Goal: Transaction & Acquisition: Purchase product/service

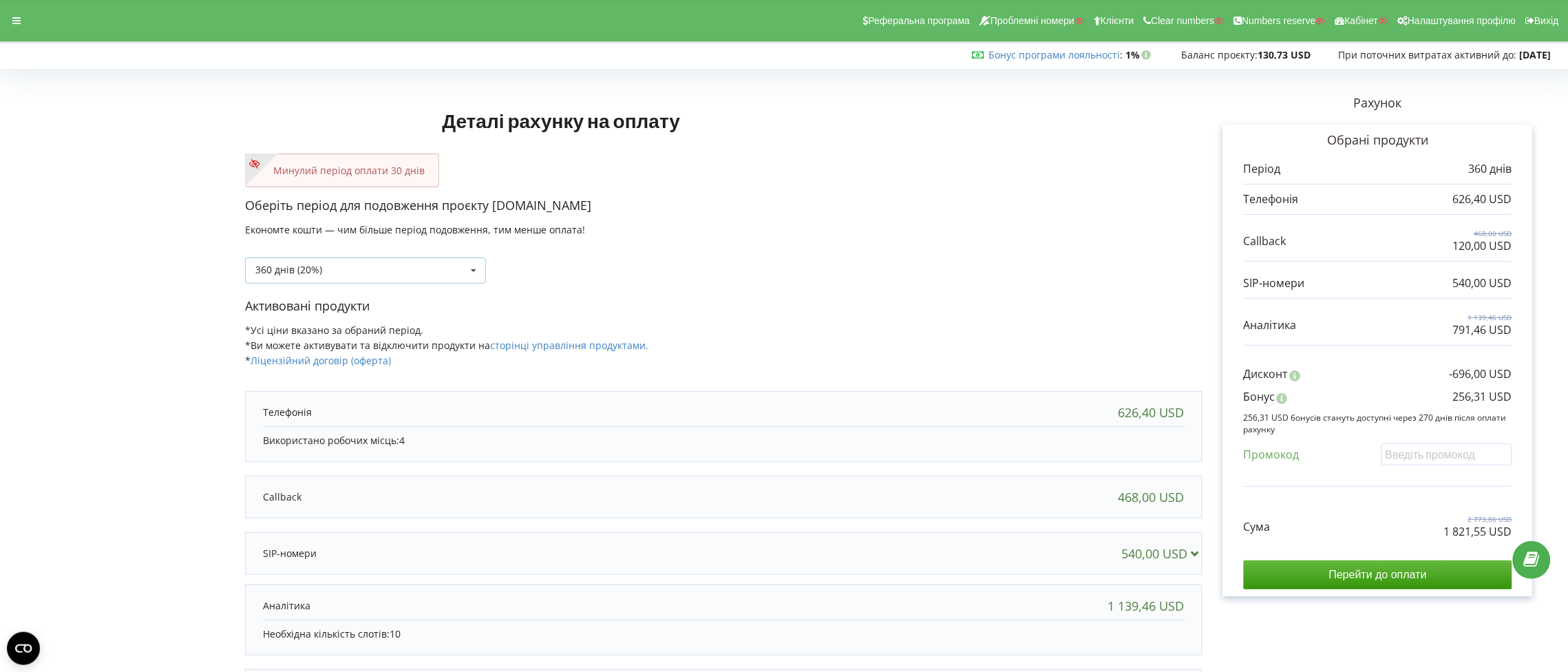
click at [470, 271] on icon at bounding box center [473, 271] width 21 height 26
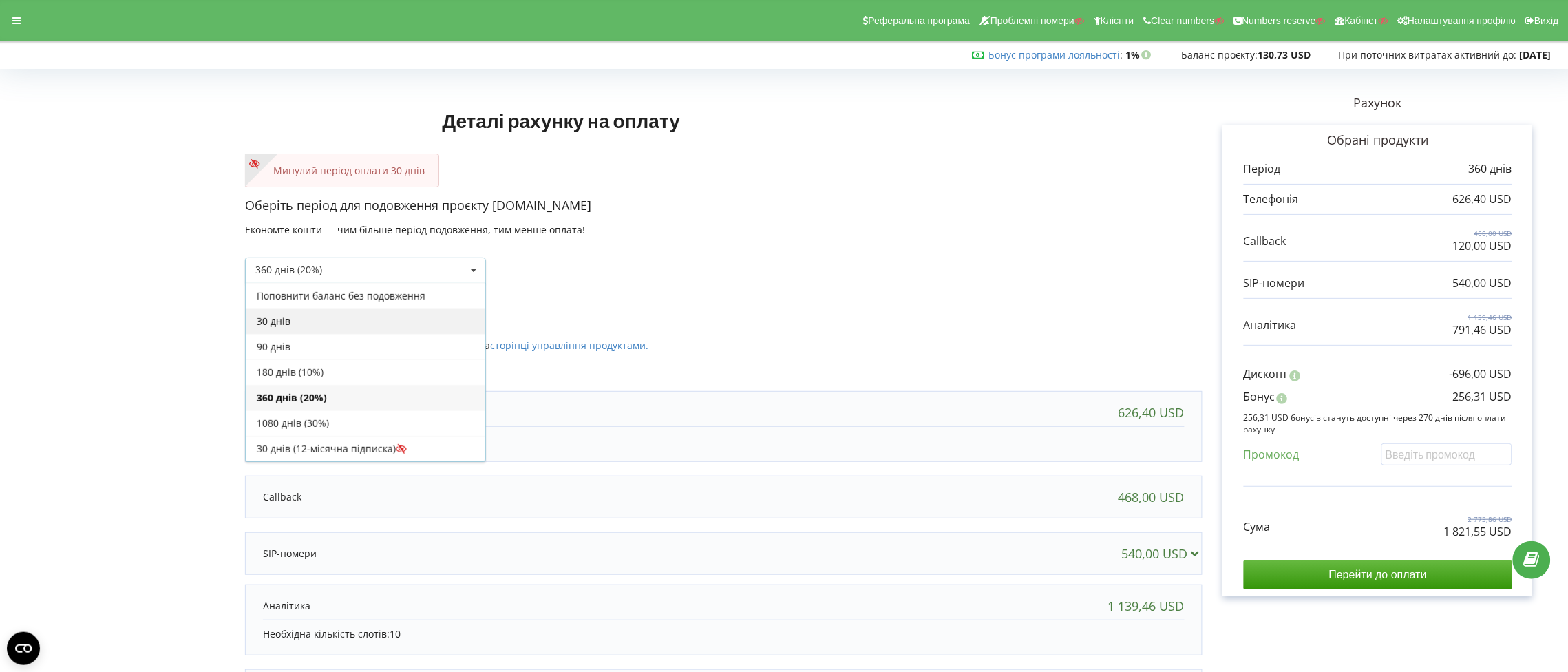
click at [413, 322] on div "30 днів" at bounding box center [365, 321] width 239 height 26
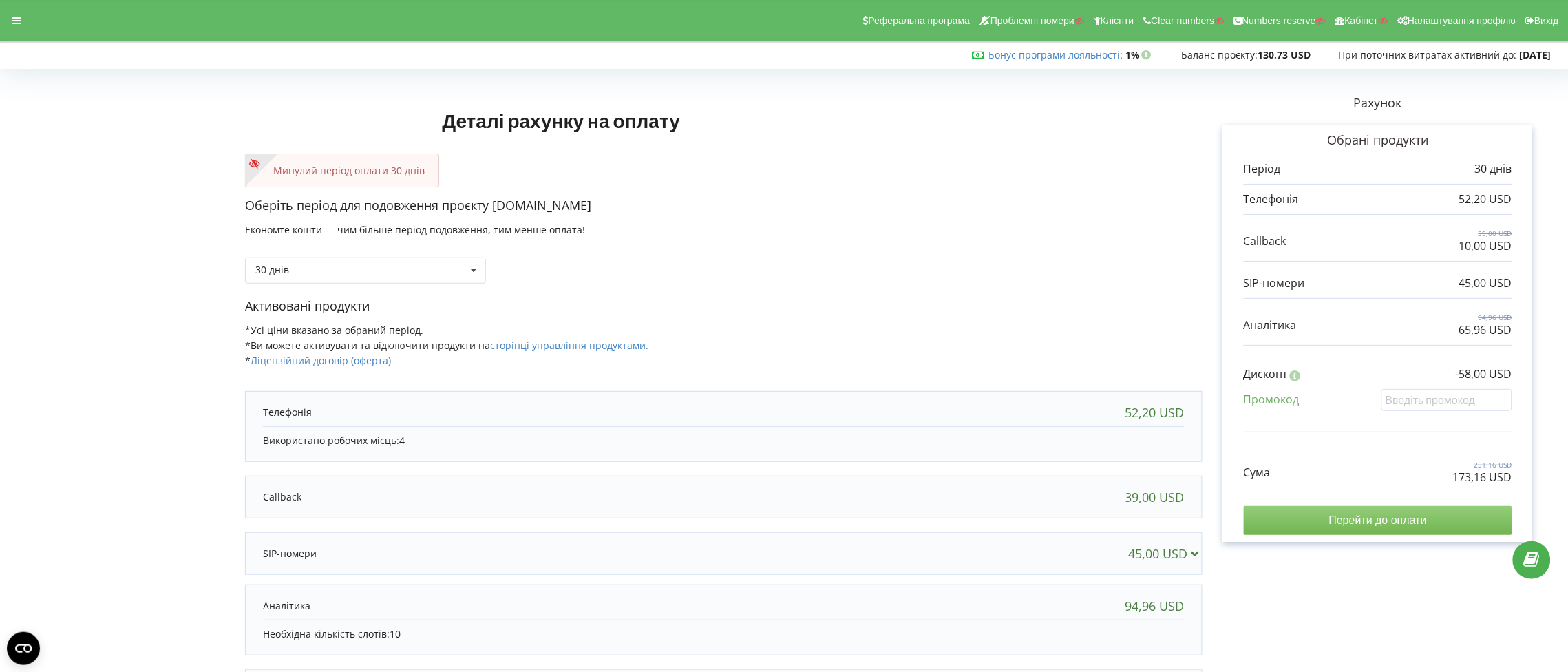
click at [1392, 523] on input "Перейти до оплати" at bounding box center [1378, 520] width 268 height 29
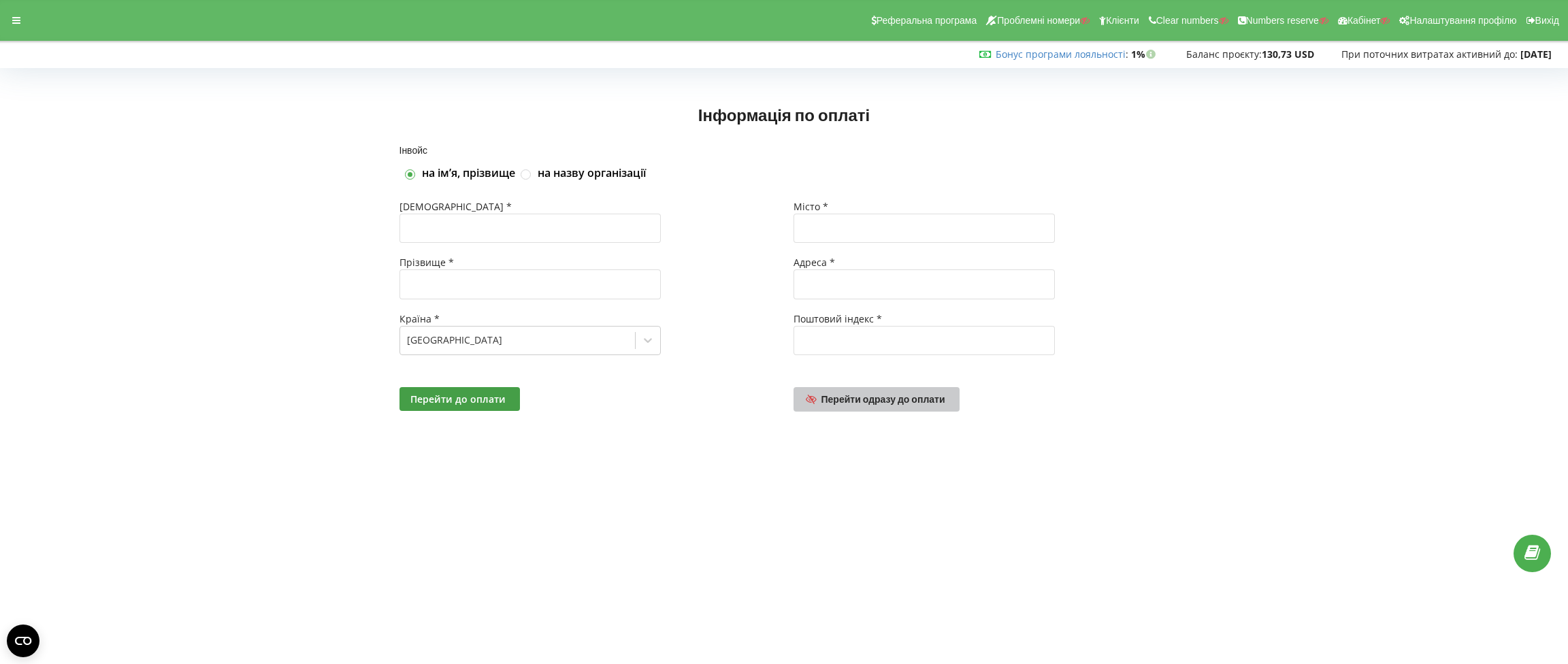
click at [899, 399] on span "Перейти одразу до оплати" at bounding box center [883, 399] width 124 height 11
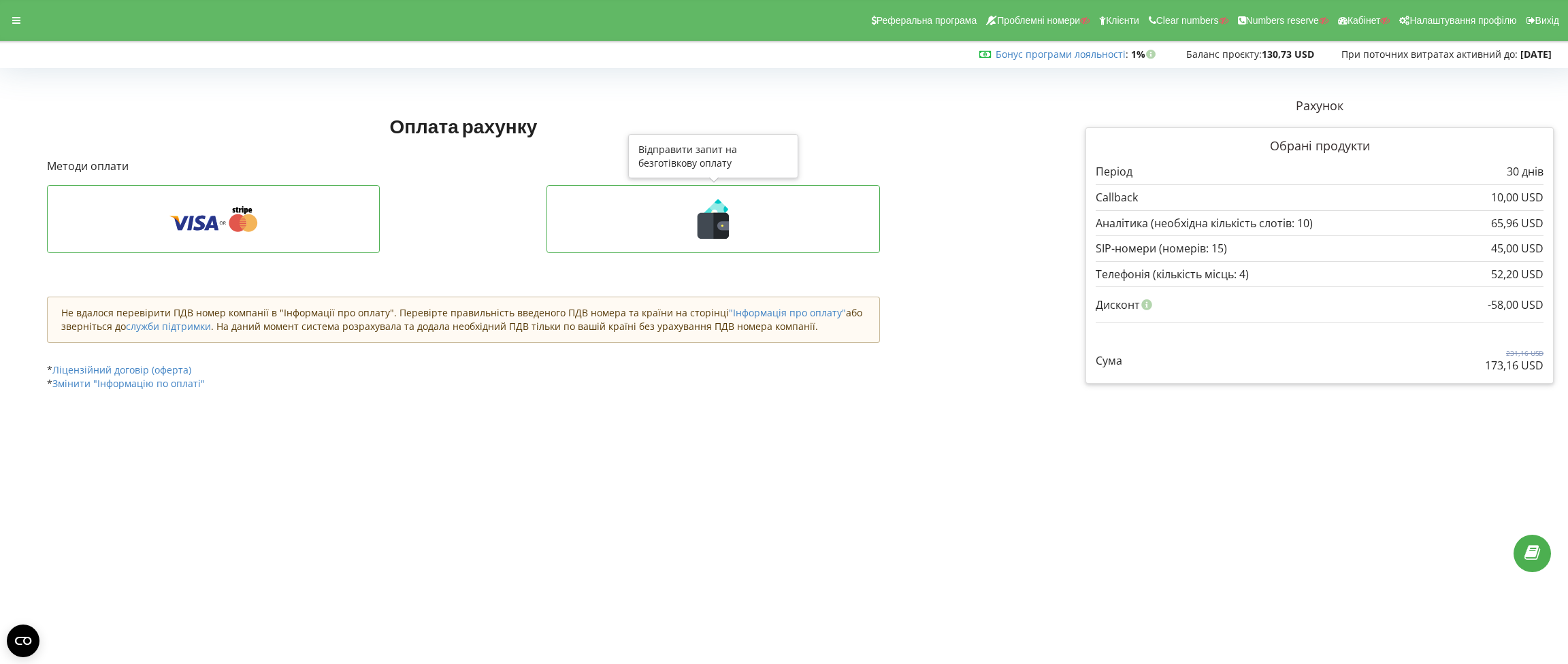
click at [715, 236] on icon at bounding box center [721, 226] width 16 height 26
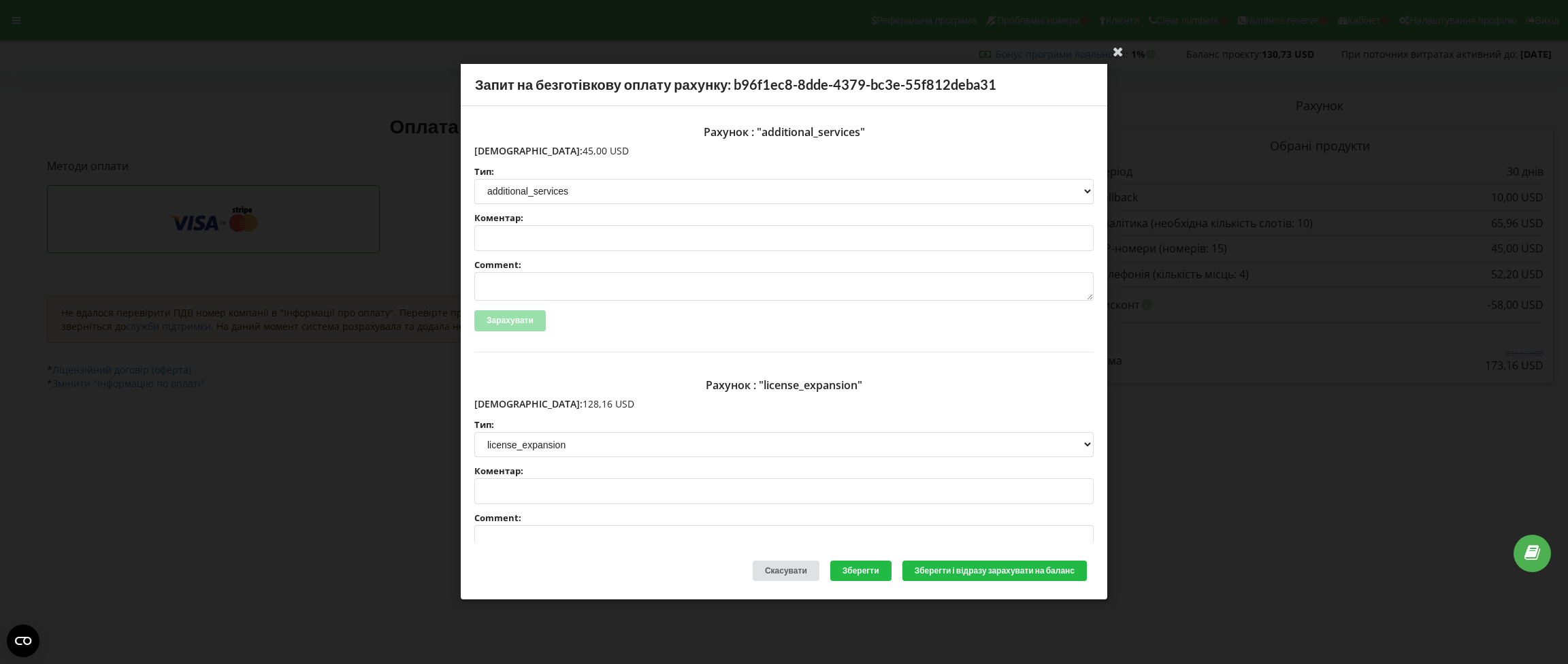
drag, startPoint x: 566, startPoint y: 152, endPoint x: 504, endPoint y: 148, distance: 62.1
click at [504, 148] on p "Сума: 45,00 USD" at bounding box center [784, 151] width 619 height 14
copy p "45,00 USD"
drag, startPoint x: 576, startPoint y: 401, endPoint x: 504, endPoint y: 401, distance: 72.0
click at [504, 401] on p "Сума: 128,16 USD" at bounding box center [784, 404] width 619 height 14
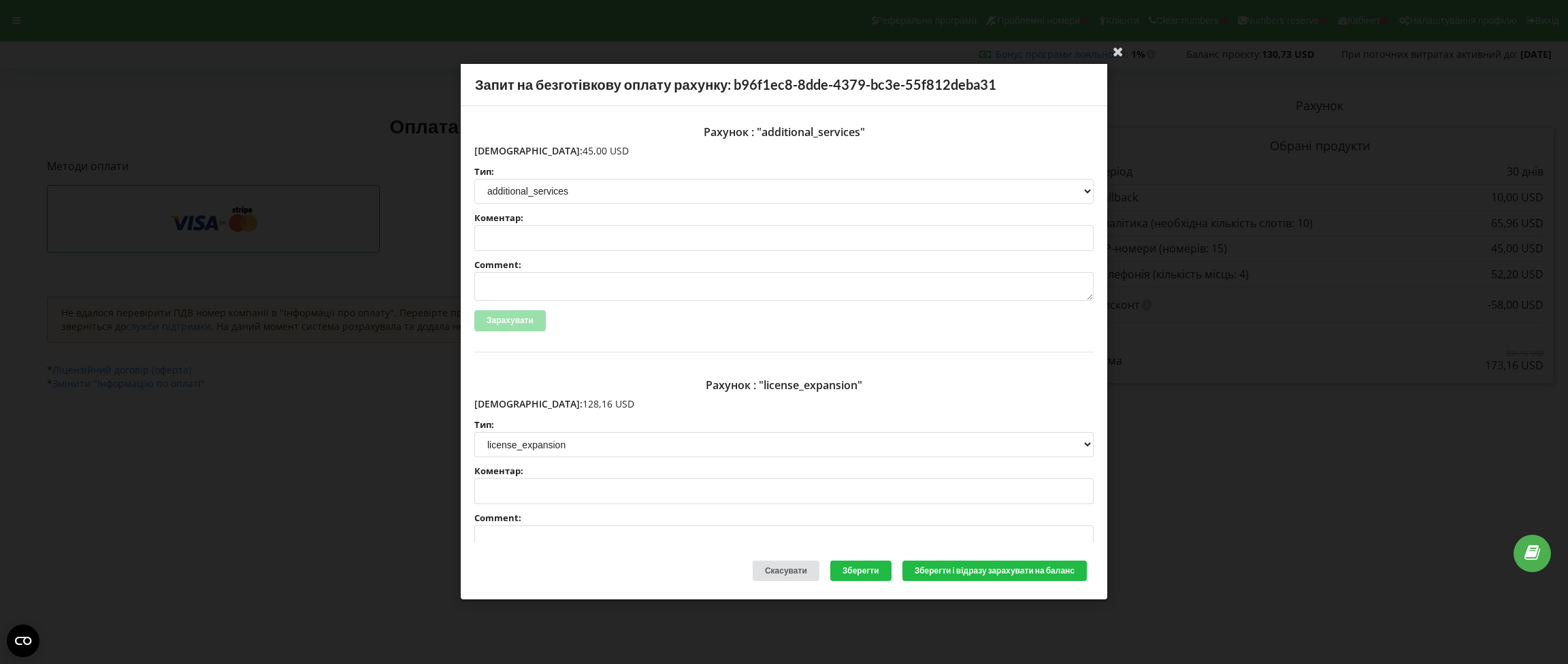
copy p "128,16 USD"
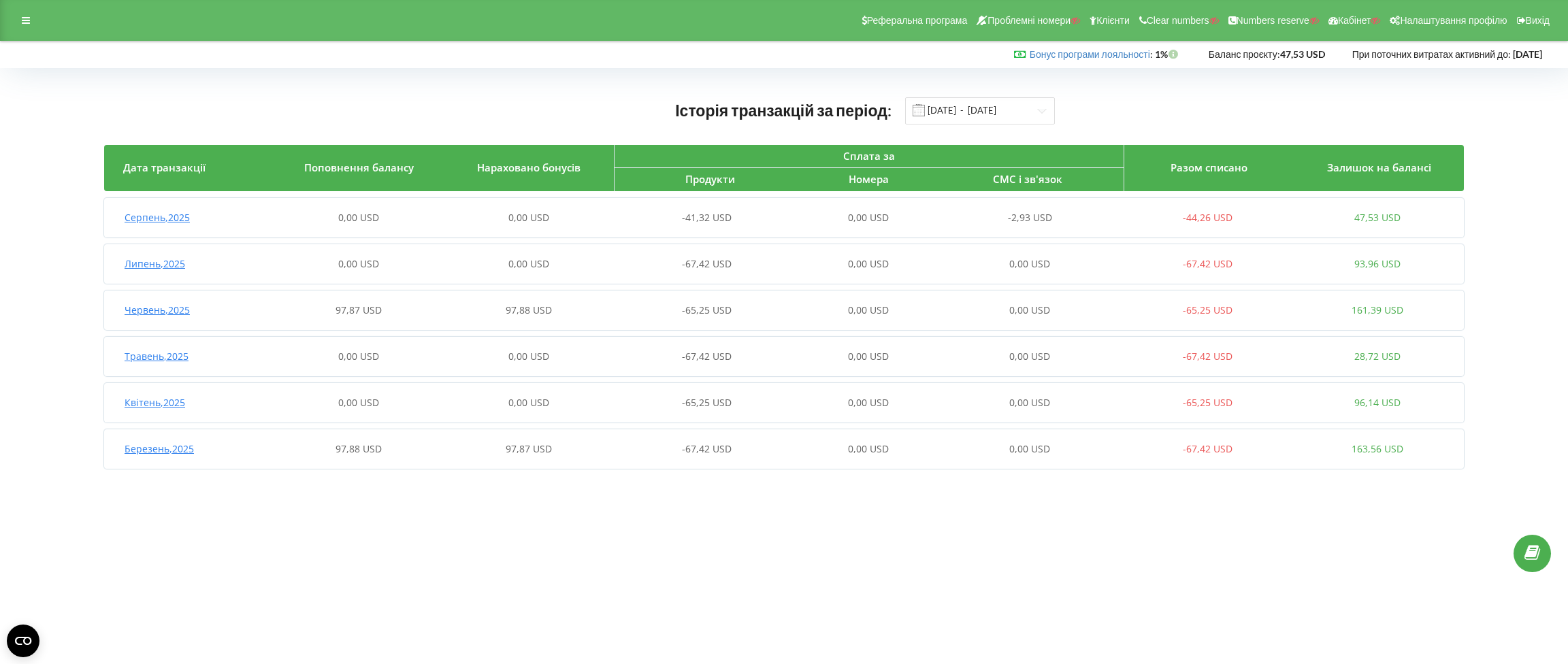
click at [156, 309] on span "Червень , 2025" at bounding box center [157, 310] width 66 height 13
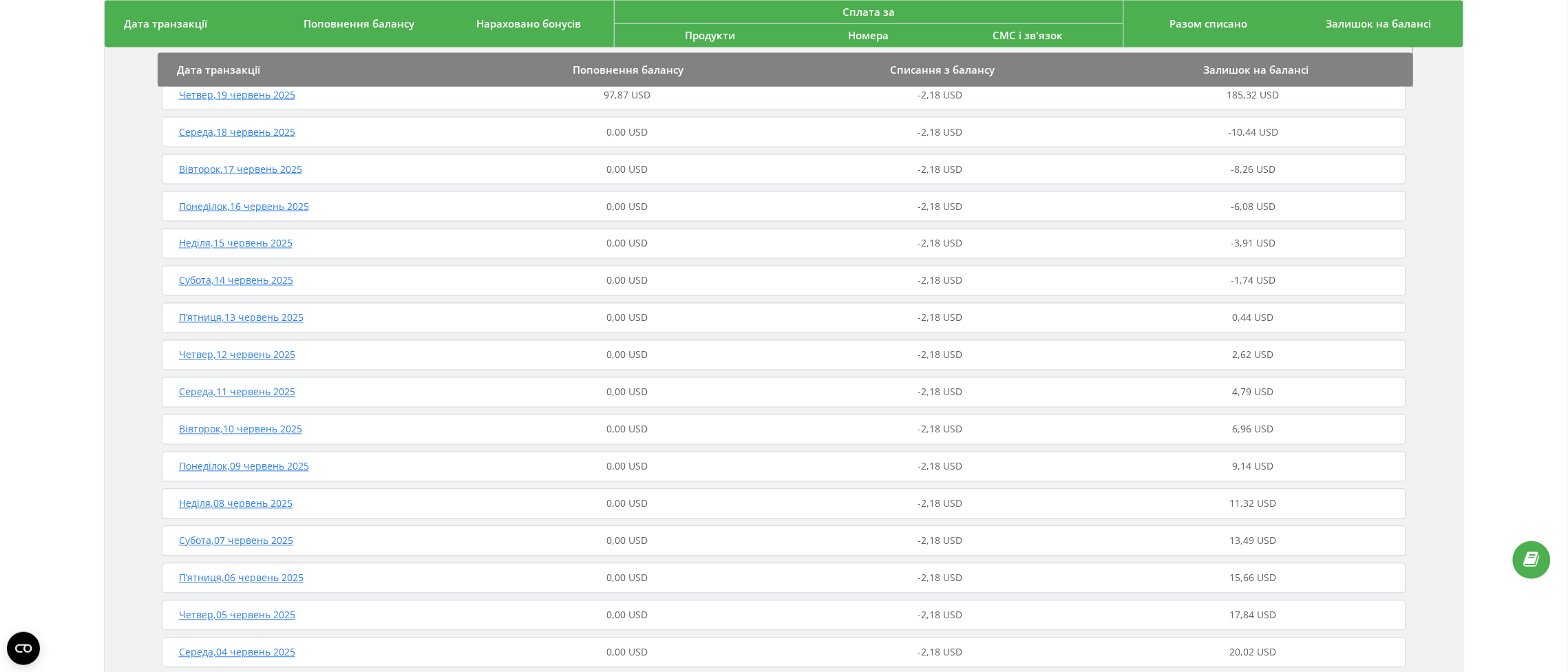
scroll to position [634, 0]
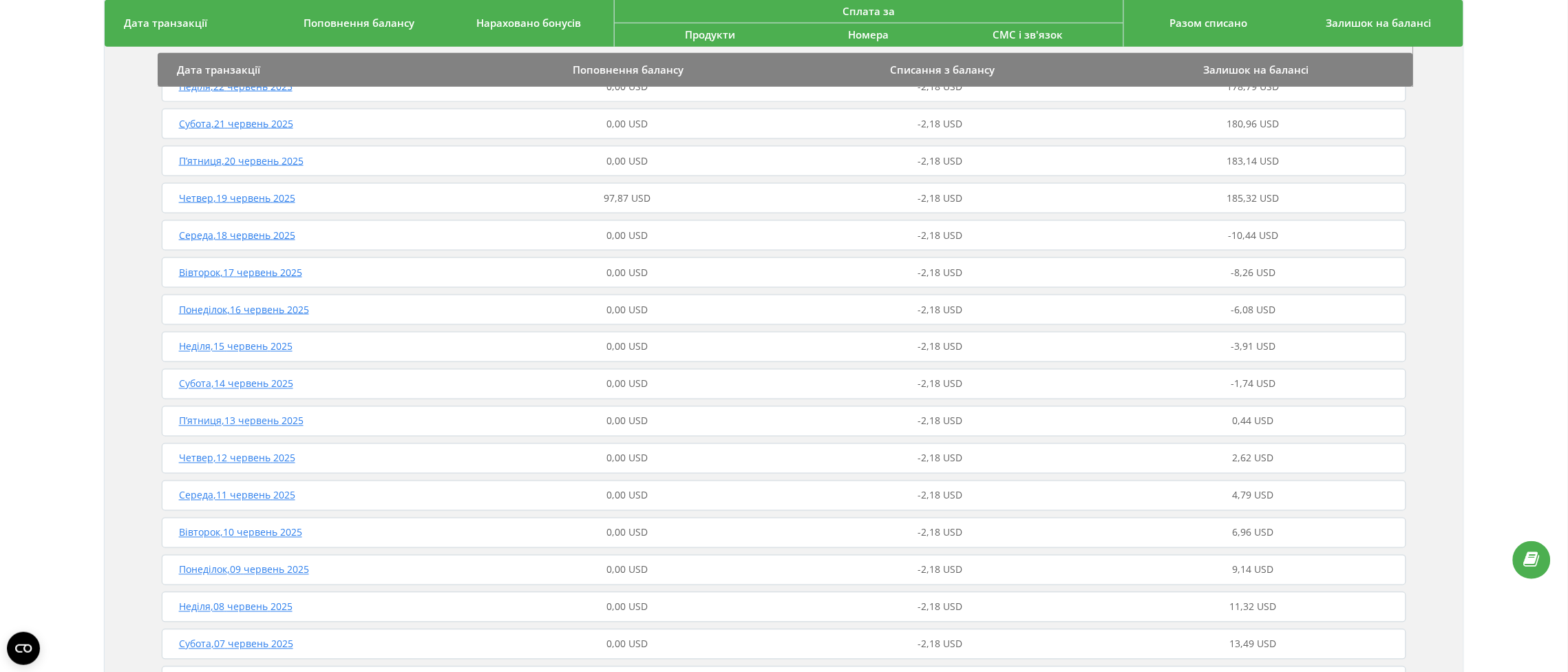
click at [283, 198] on span "Четвер , 19 червень 2025" at bounding box center [237, 198] width 116 height 13
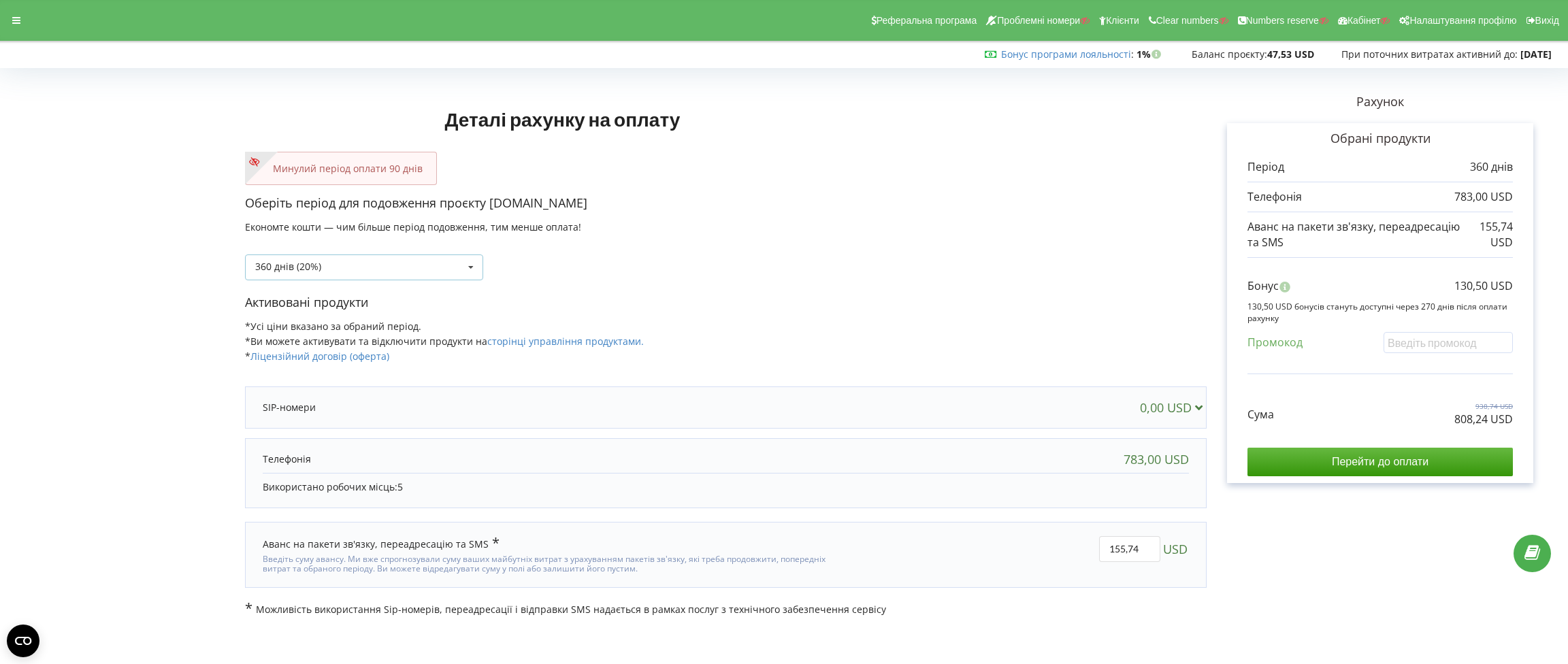
click at [475, 265] on icon at bounding box center [471, 268] width 20 height 25
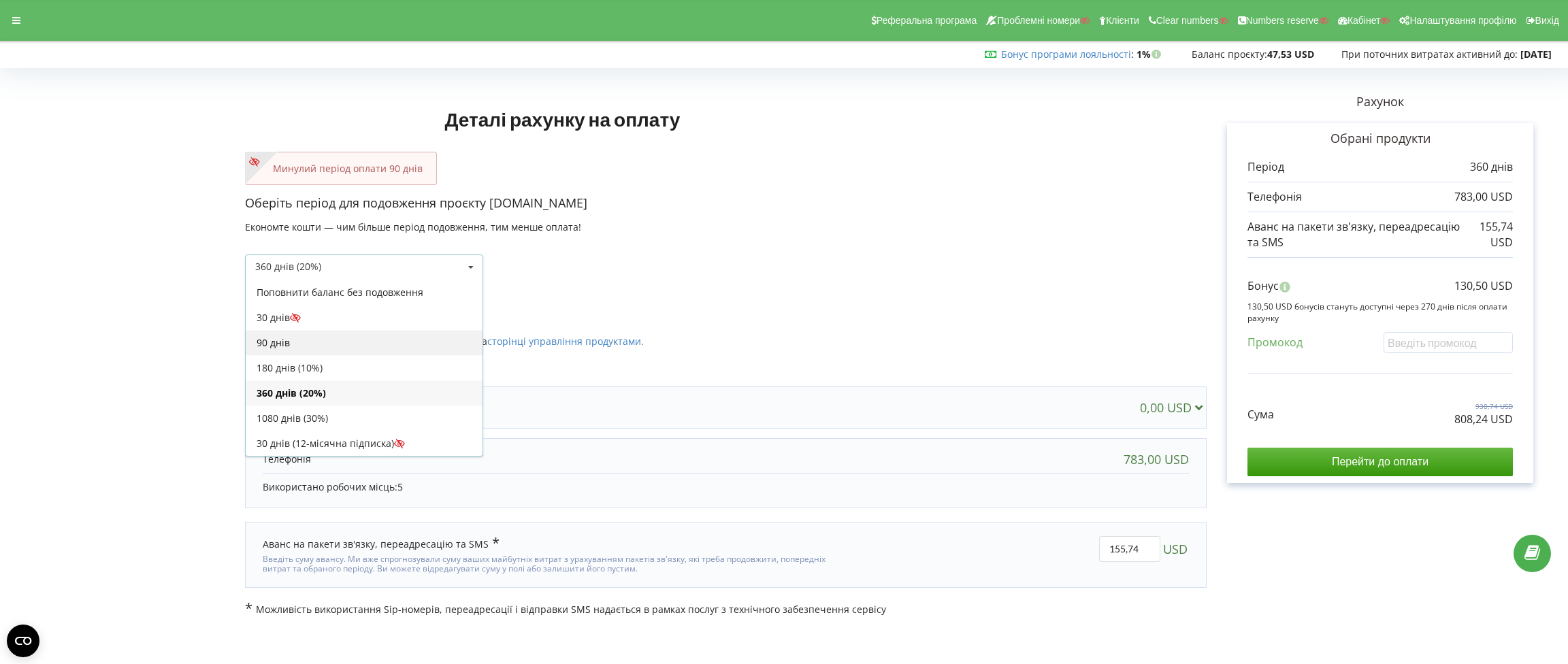
click at [369, 341] on div "90 днів" at bounding box center [364, 342] width 237 height 25
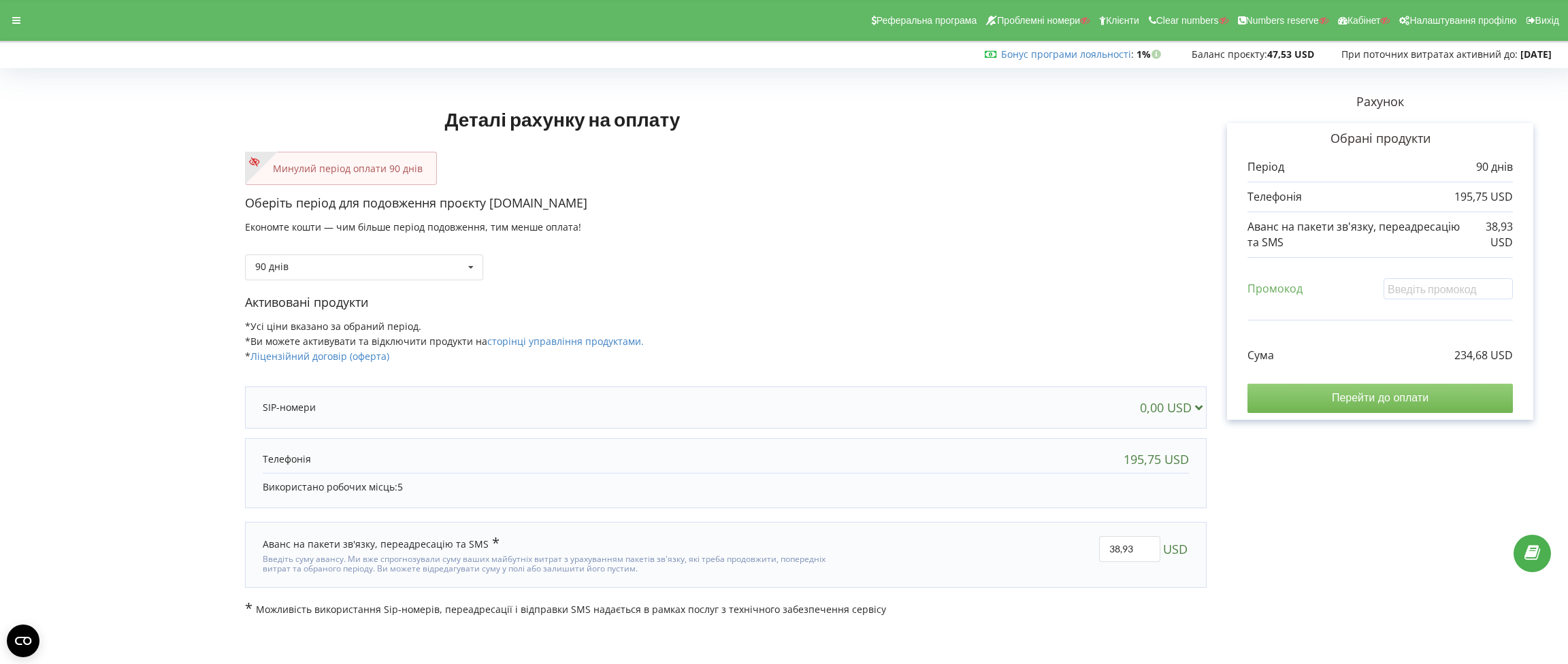
click at [1400, 400] on input "Перейти до оплати" at bounding box center [1380, 398] width 265 height 29
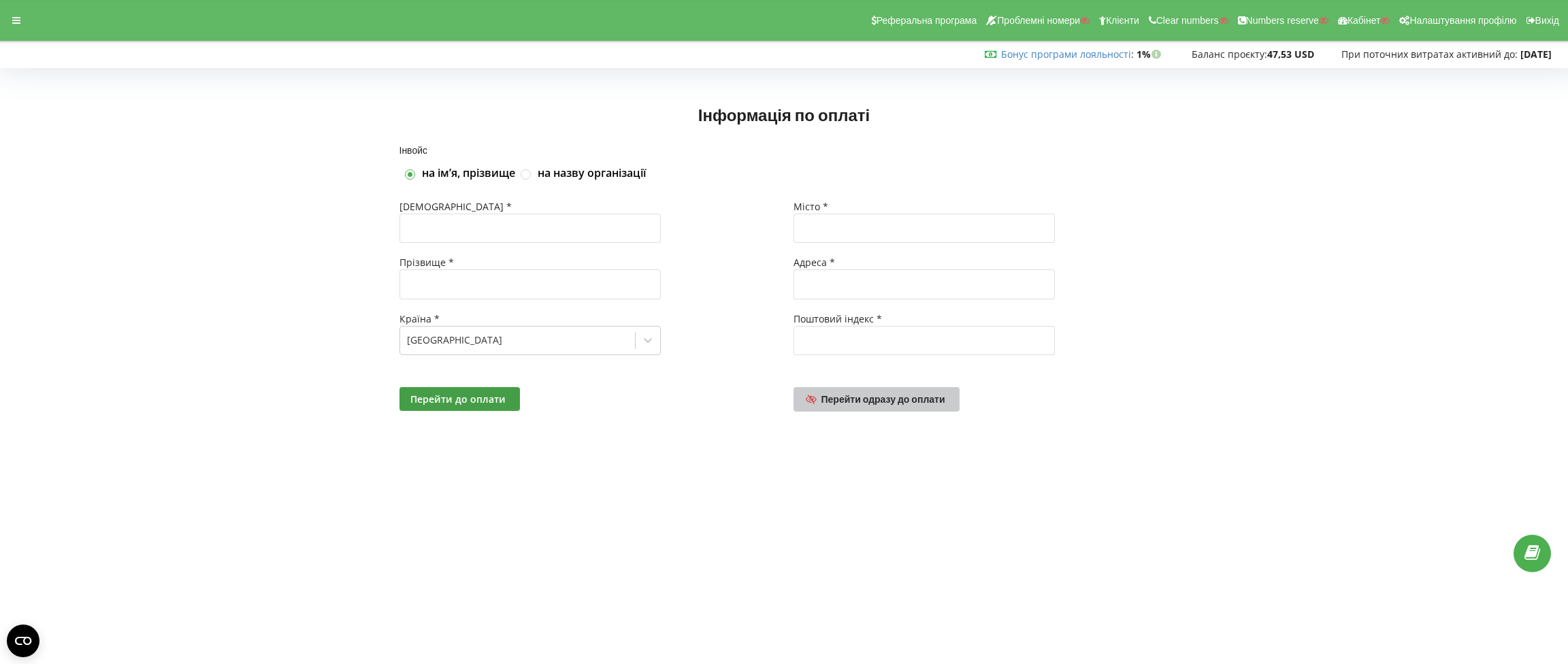
click at [900, 400] on span "Перейти одразу до оплати" at bounding box center [883, 399] width 124 height 11
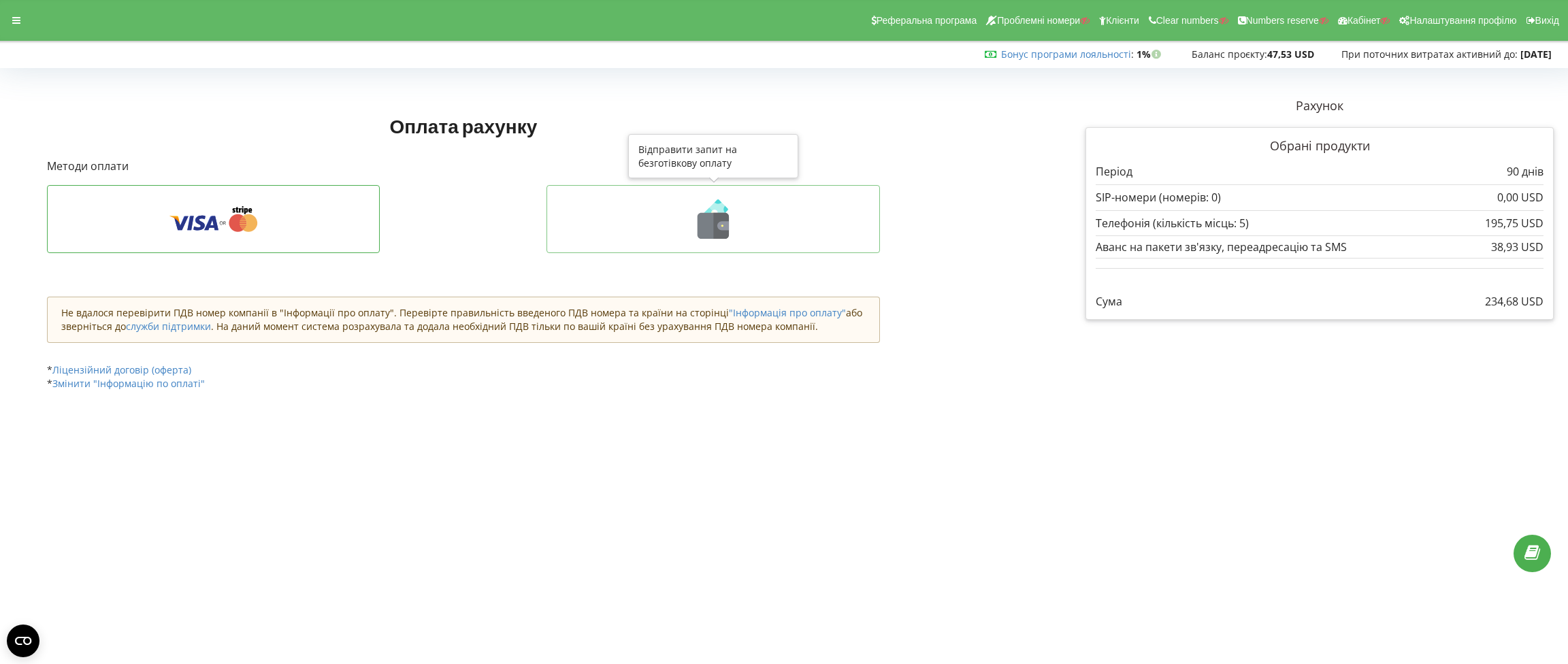
click at [703, 226] on icon at bounding box center [713, 226] width 31 height 26
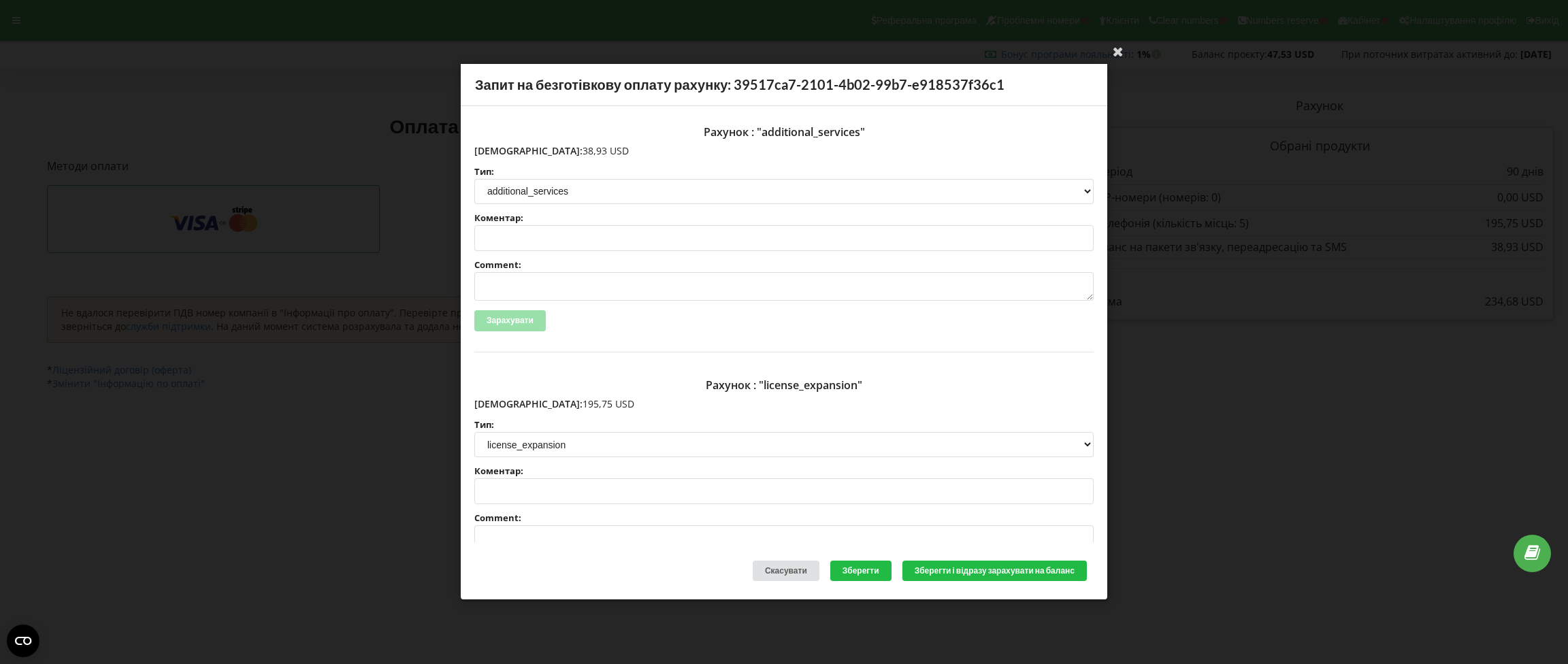
drag, startPoint x: 570, startPoint y: 149, endPoint x: 501, endPoint y: 149, distance: 69.0
click at [501, 149] on p "Сума: 38,93 USD" at bounding box center [784, 151] width 619 height 14
click at [504, 149] on p "Сума: 38,93 USD" at bounding box center [784, 151] width 619 height 14
drag, startPoint x: 557, startPoint y: 151, endPoint x: 504, endPoint y: 154, distance: 53.1
click at [504, 154] on p "Сума: 38,93 USD" at bounding box center [784, 151] width 619 height 14
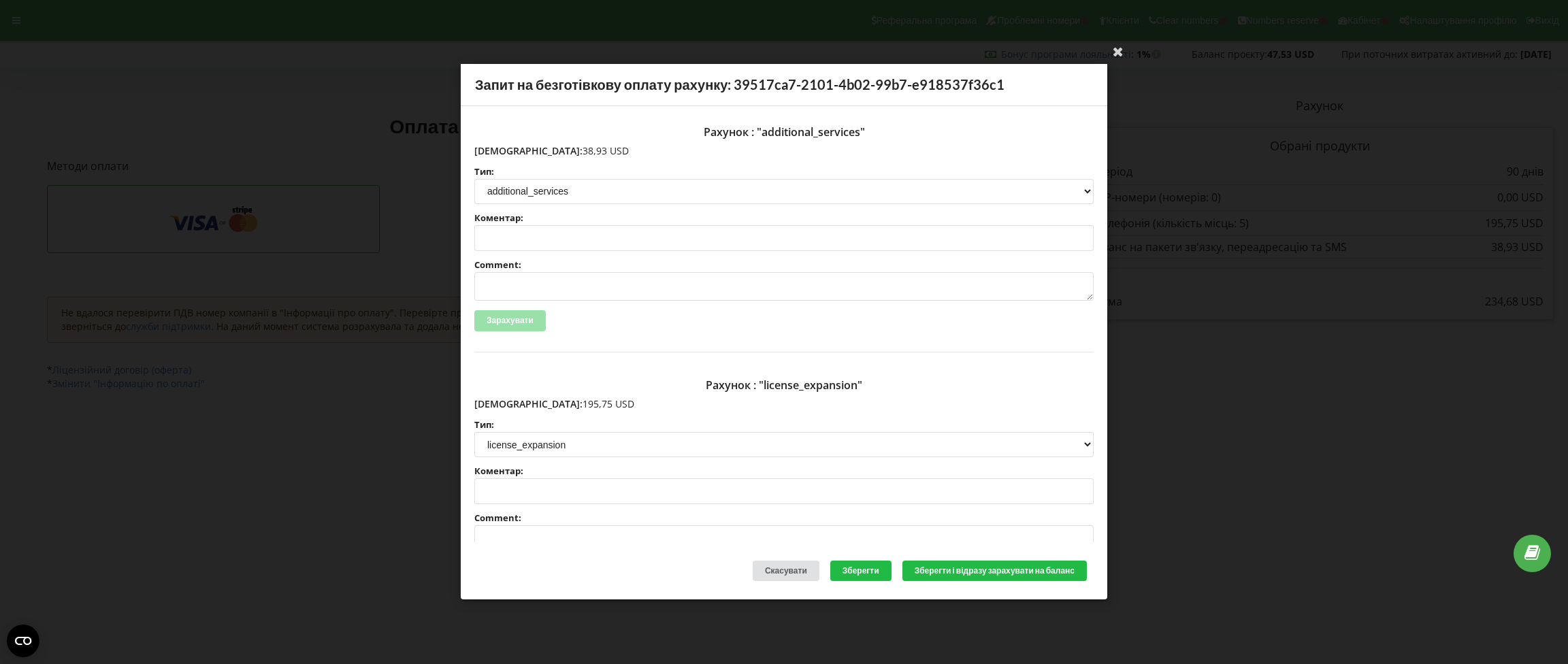
copy p "38,93 USD"
drag, startPoint x: 573, startPoint y: 404, endPoint x: 504, endPoint y: 401, distance: 69.1
click at [504, 401] on p "Сума: 195,75 USD" at bounding box center [784, 404] width 619 height 14
copy p "195,75 USD"
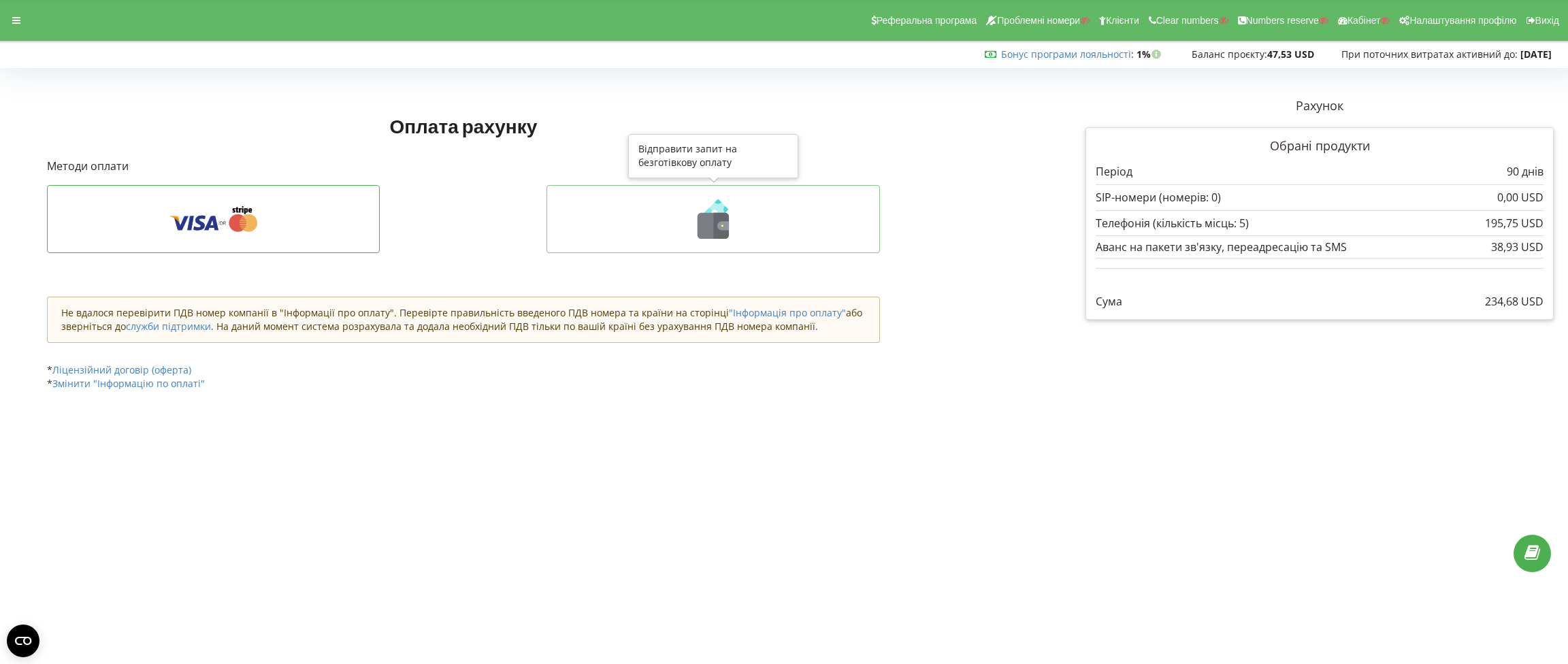
click at [717, 231] on icon at bounding box center [721, 226] width 16 height 26
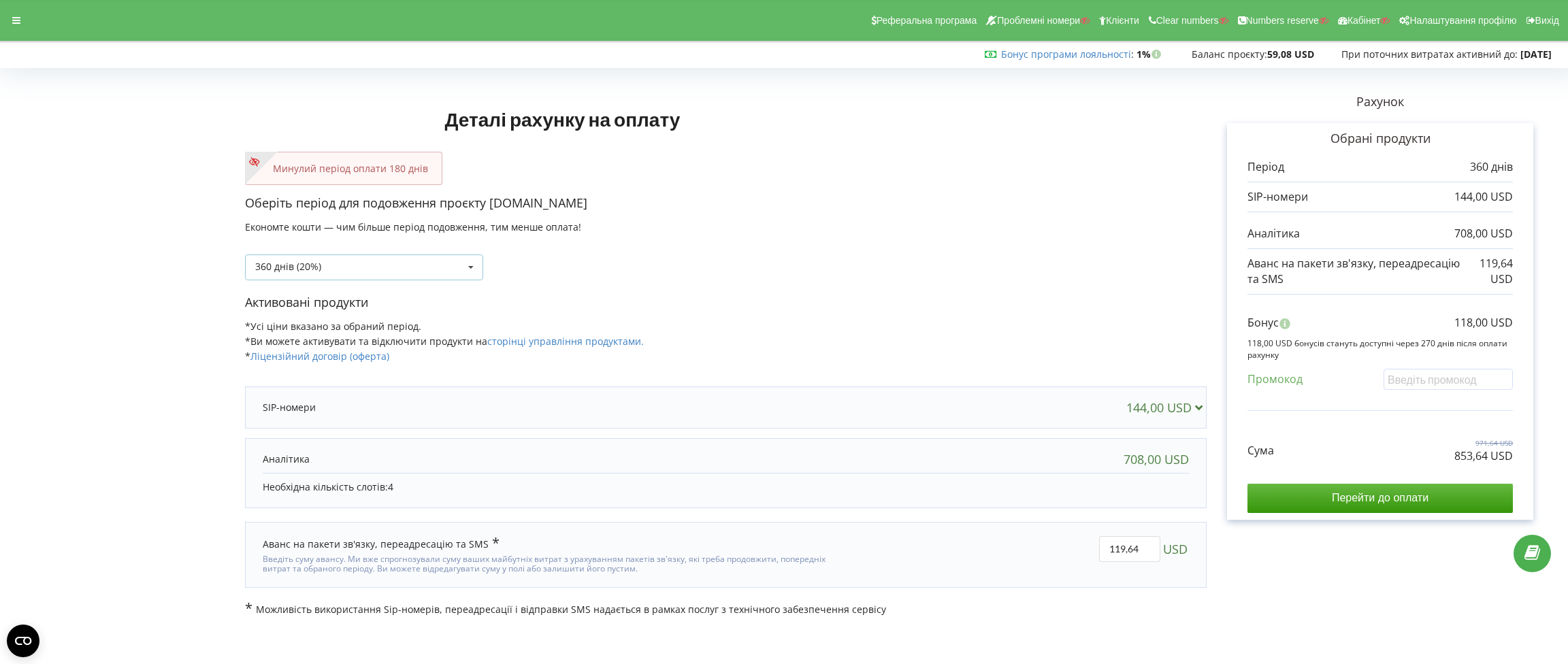
click at [468, 269] on icon at bounding box center [471, 268] width 20 height 25
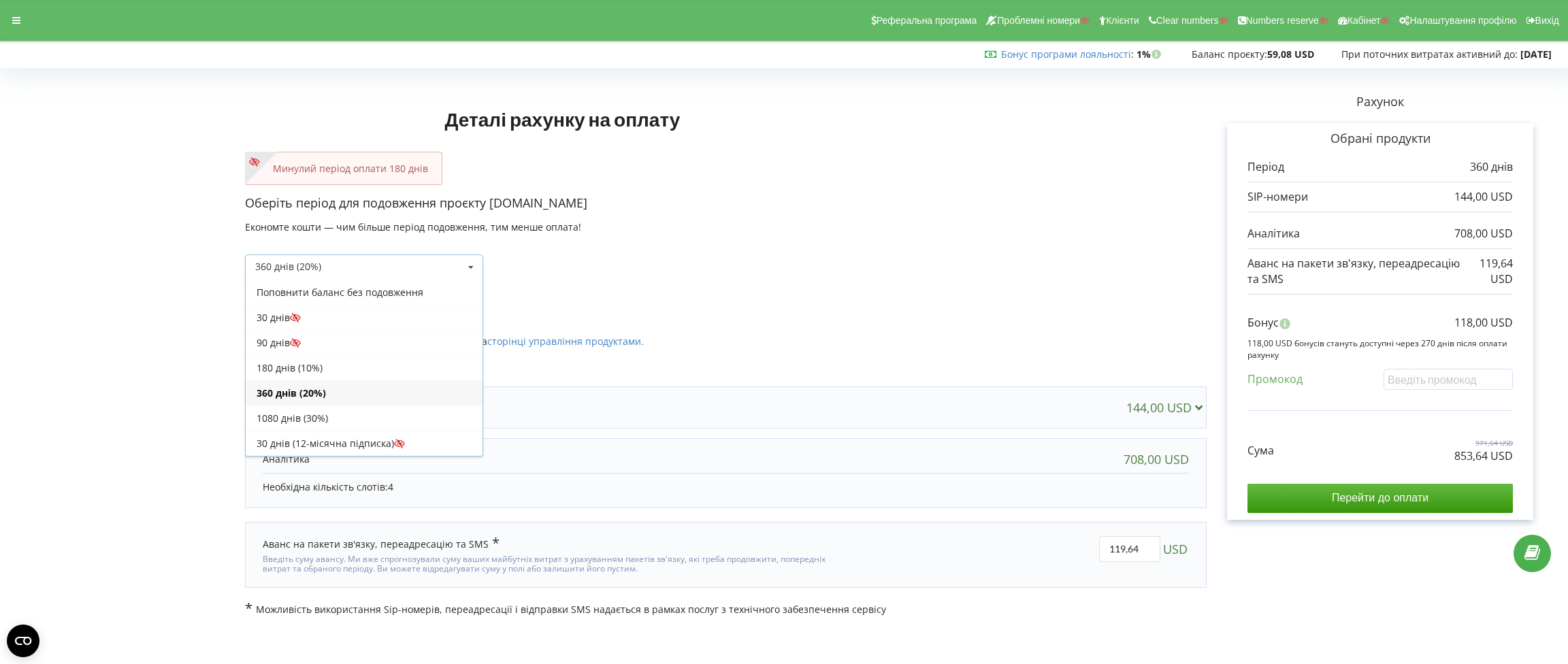
drag, startPoint x: 341, startPoint y: 368, endPoint x: 489, endPoint y: 382, distance: 148.7
click at [341, 368] on div "180 днів (10%)" at bounding box center [364, 368] width 237 height 25
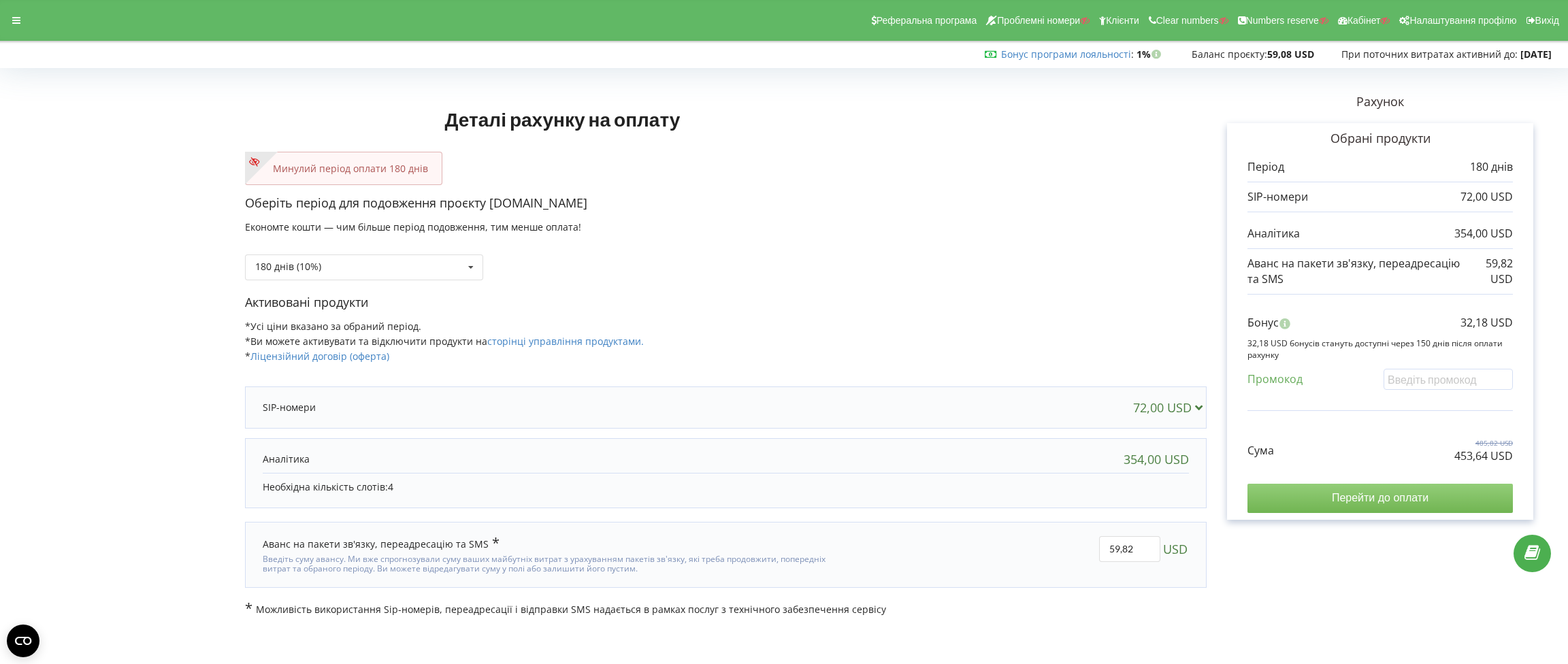
click at [1393, 505] on input "Перейти до оплати" at bounding box center [1380, 498] width 265 height 29
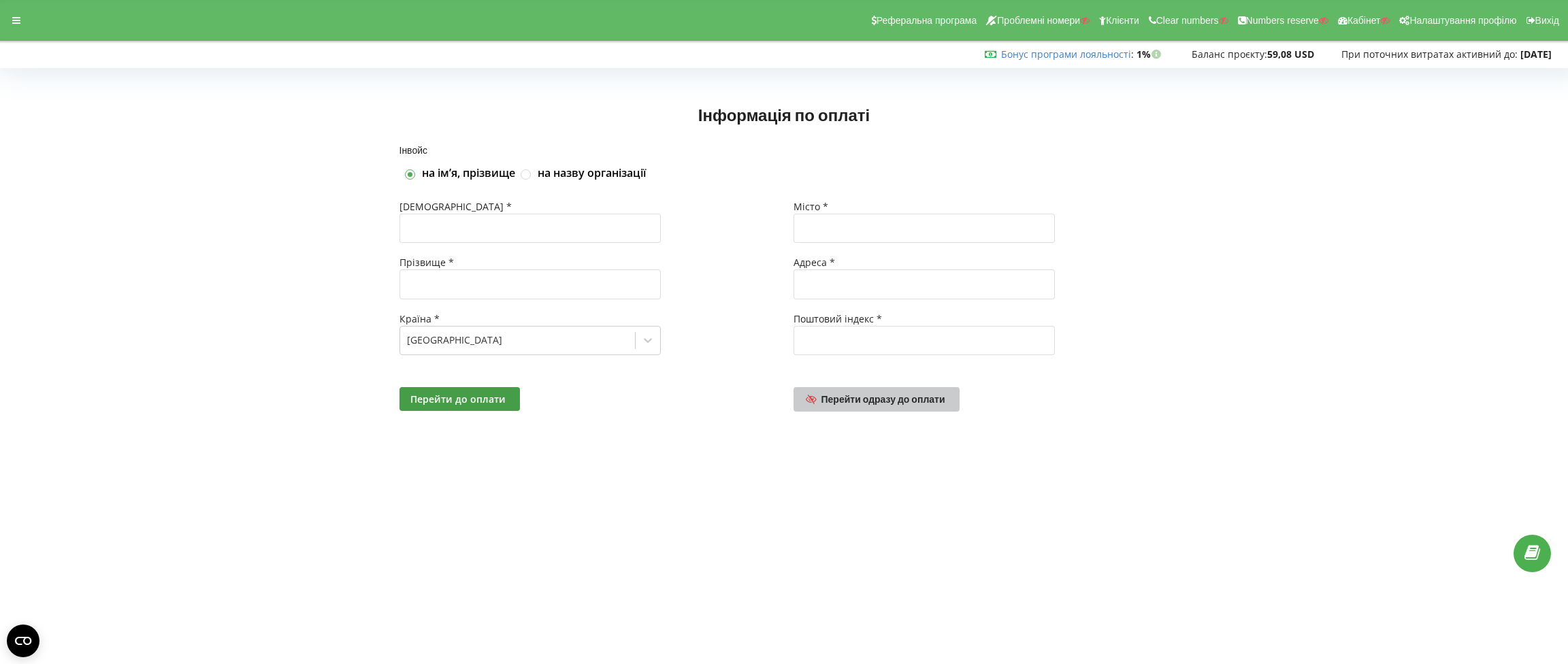
click at [871, 398] on span "Перейти одразу до оплати" at bounding box center [883, 399] width 124 height 11
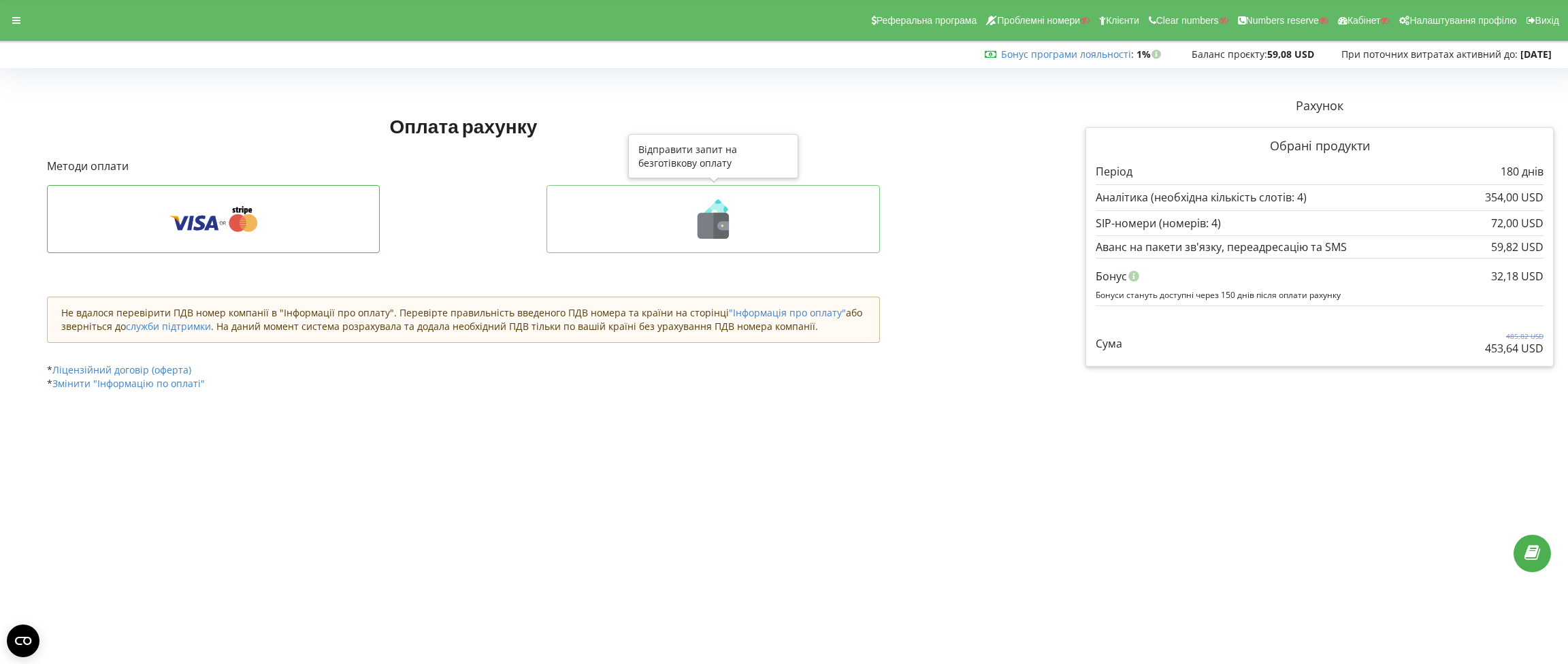
click at [705, 224] on icon at bounding box center [713, 226] width 31 height 26
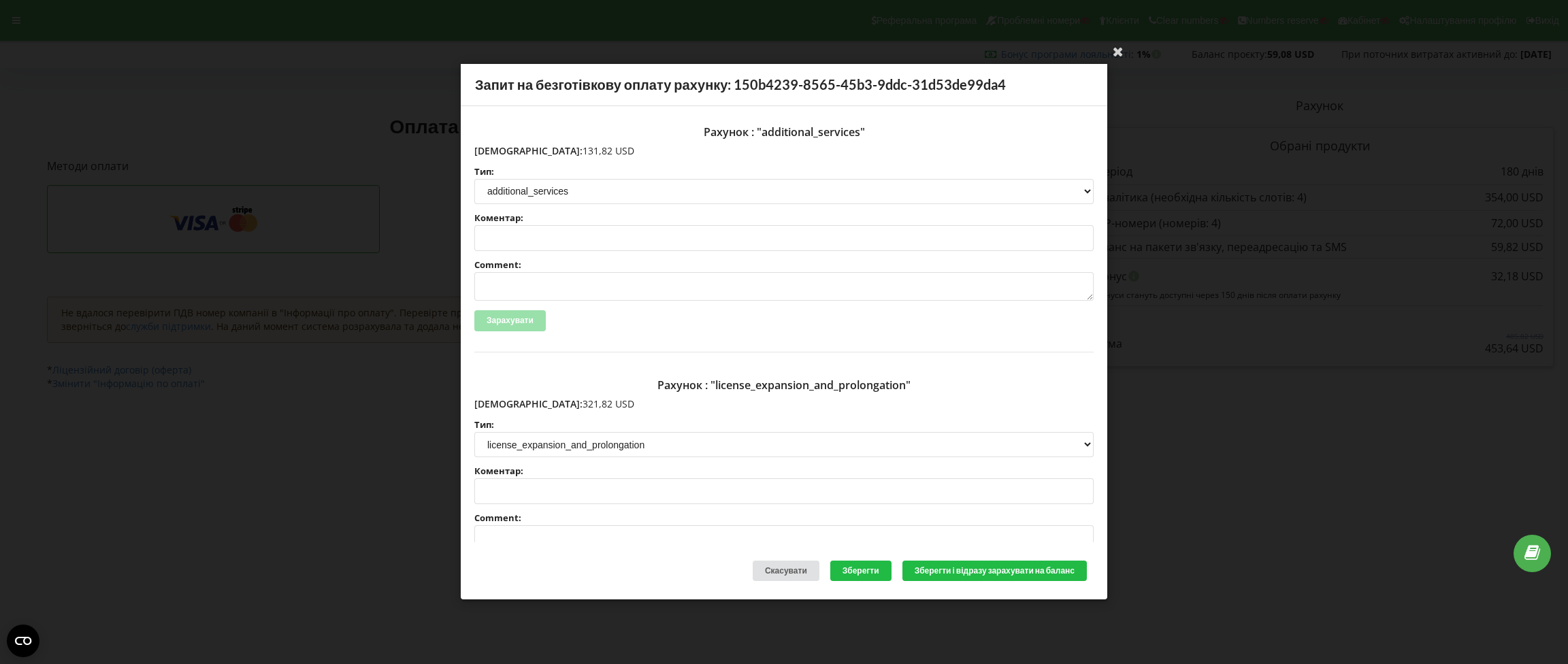
drag, startPoint x: 572, startPoint y: 148, endPoint x: 504, endPoint y: 145, distance: 68.1
click at [504, 145] on p "[DEMOGRAPHIC_DATA]: 131,82 USD" at bounding box center [784, 151] width 619 height 14
copy p "131,82 USD"
drag, startPoint x: 569, startPoint y: 399, endPoint x: 503, endPoint y: 403, distance: 66.1
click at [503, 403] on p "[DEMOGRAPHIC_DATA]: 321,82 USD" at bounding box center [784, 404] width 619 height 14
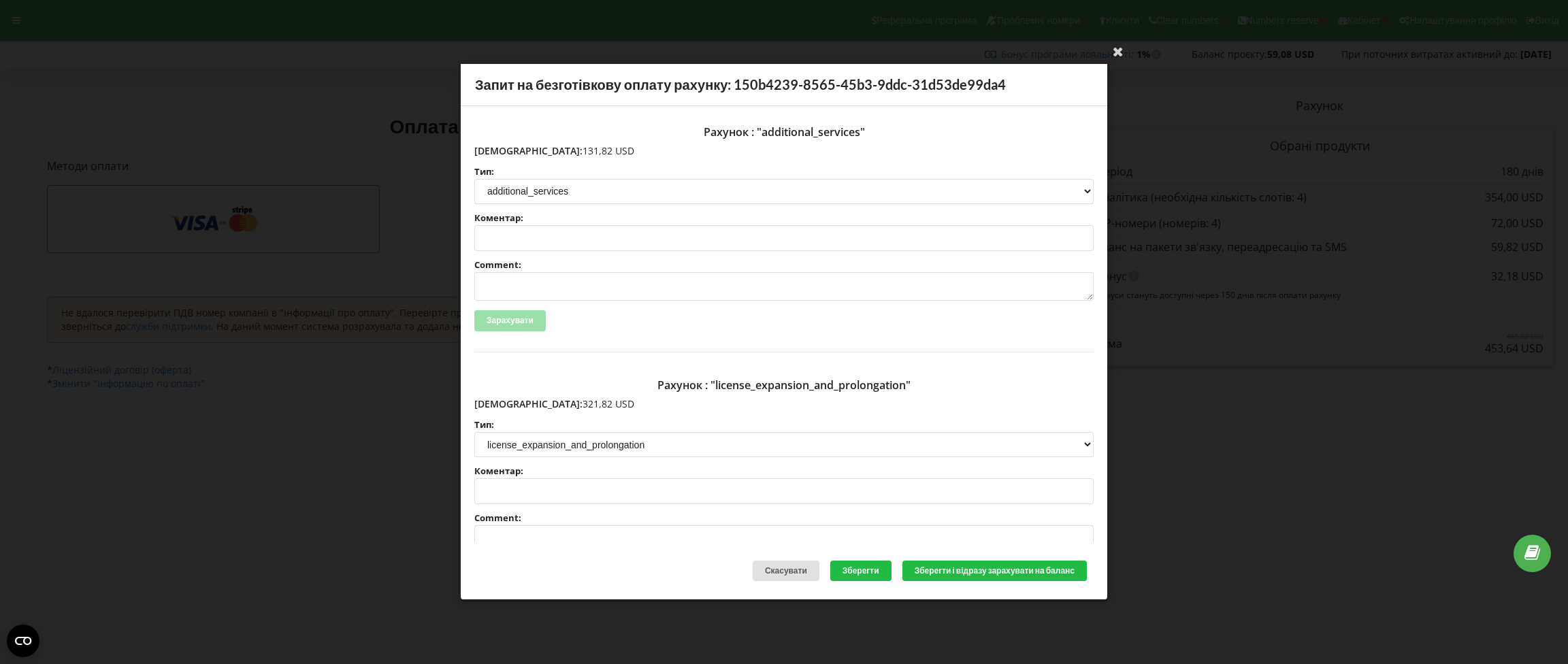
copy p "321,82 USD"
